Goal: Information Seeking & Learning: Learn about a topic

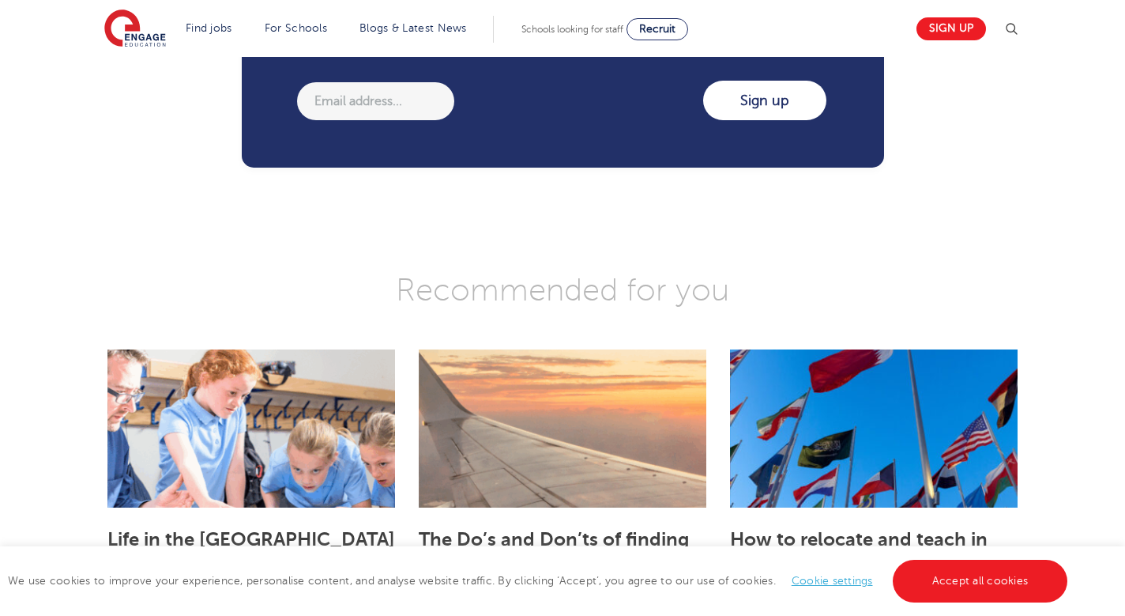
scroll to position [2572, 0]
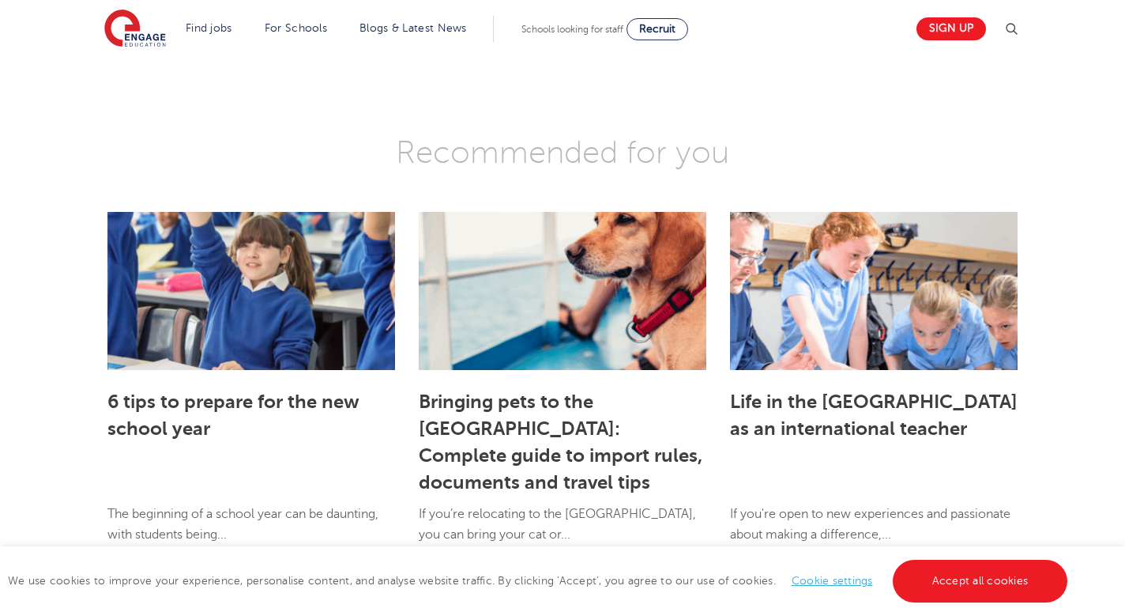
scroll to position [3485, 0]
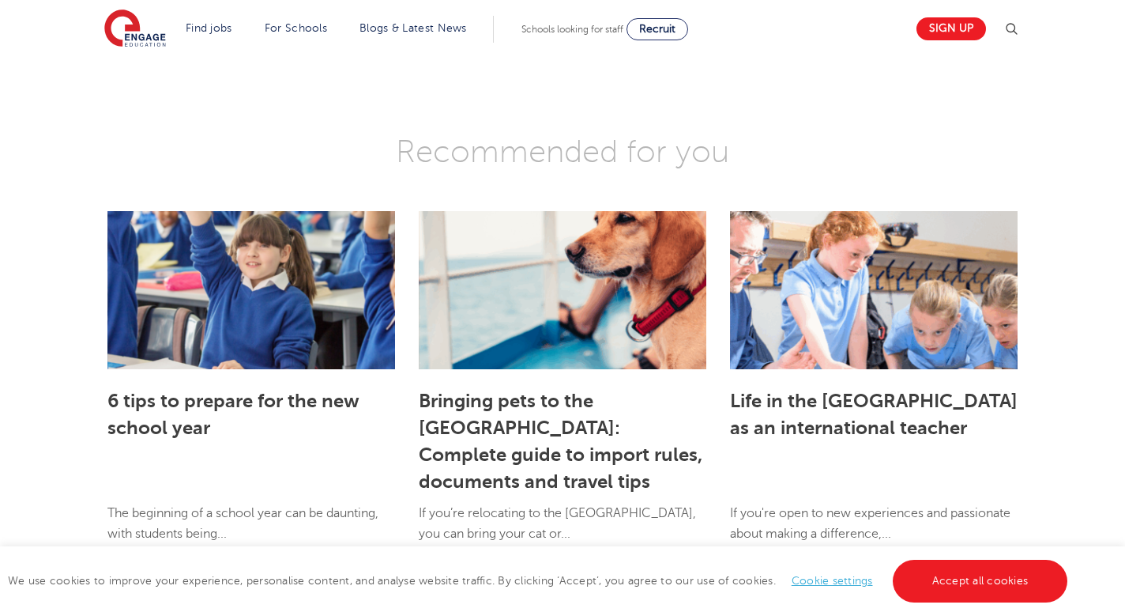
click at [145, 37] on img at bounding box center [135, 29] width 62 height 40
